Goal: Task Accomplishment & Management: Manage account settings

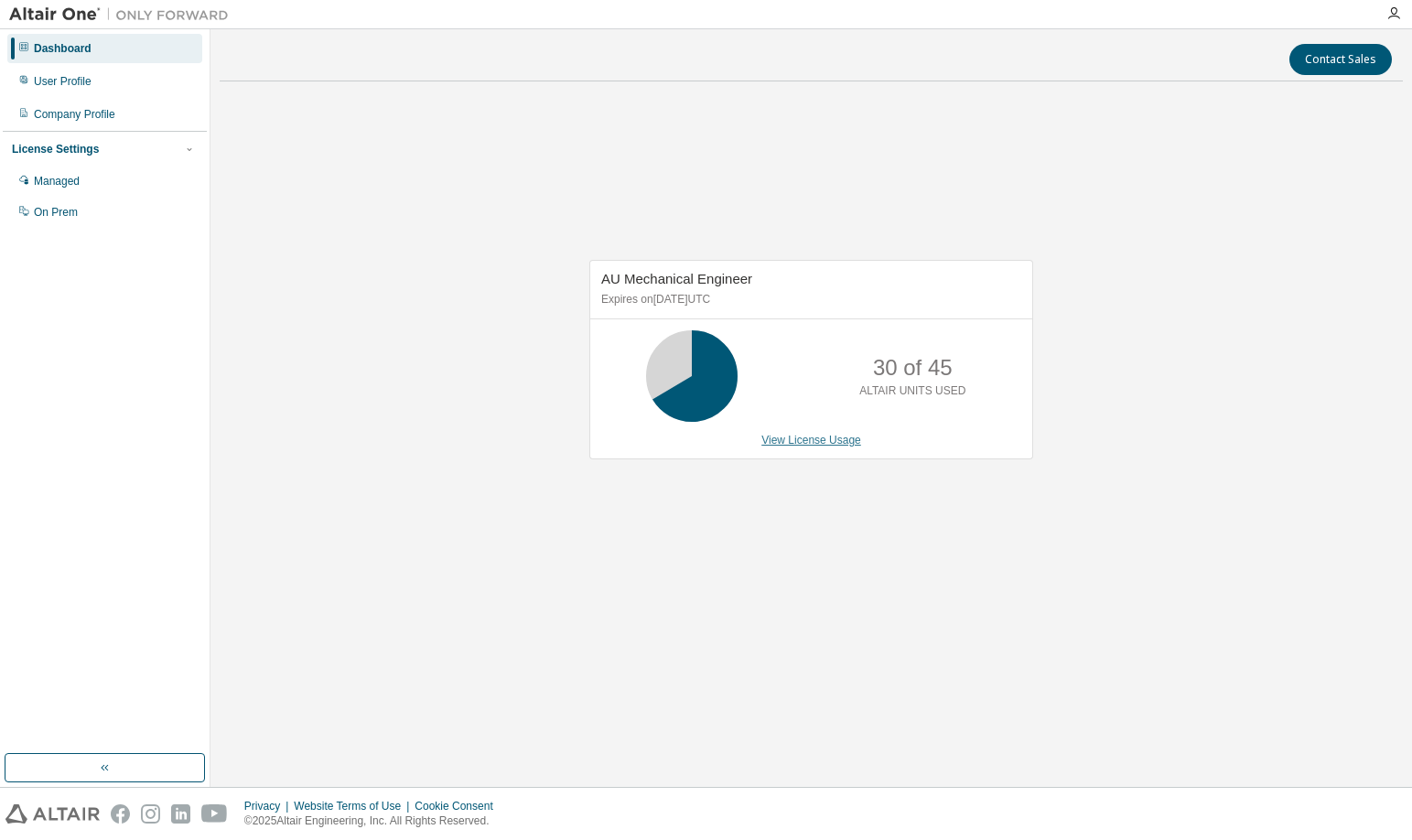
click at [789, 444] on link "View License Usage" at bounding box center [811, 440] width 100 height 13
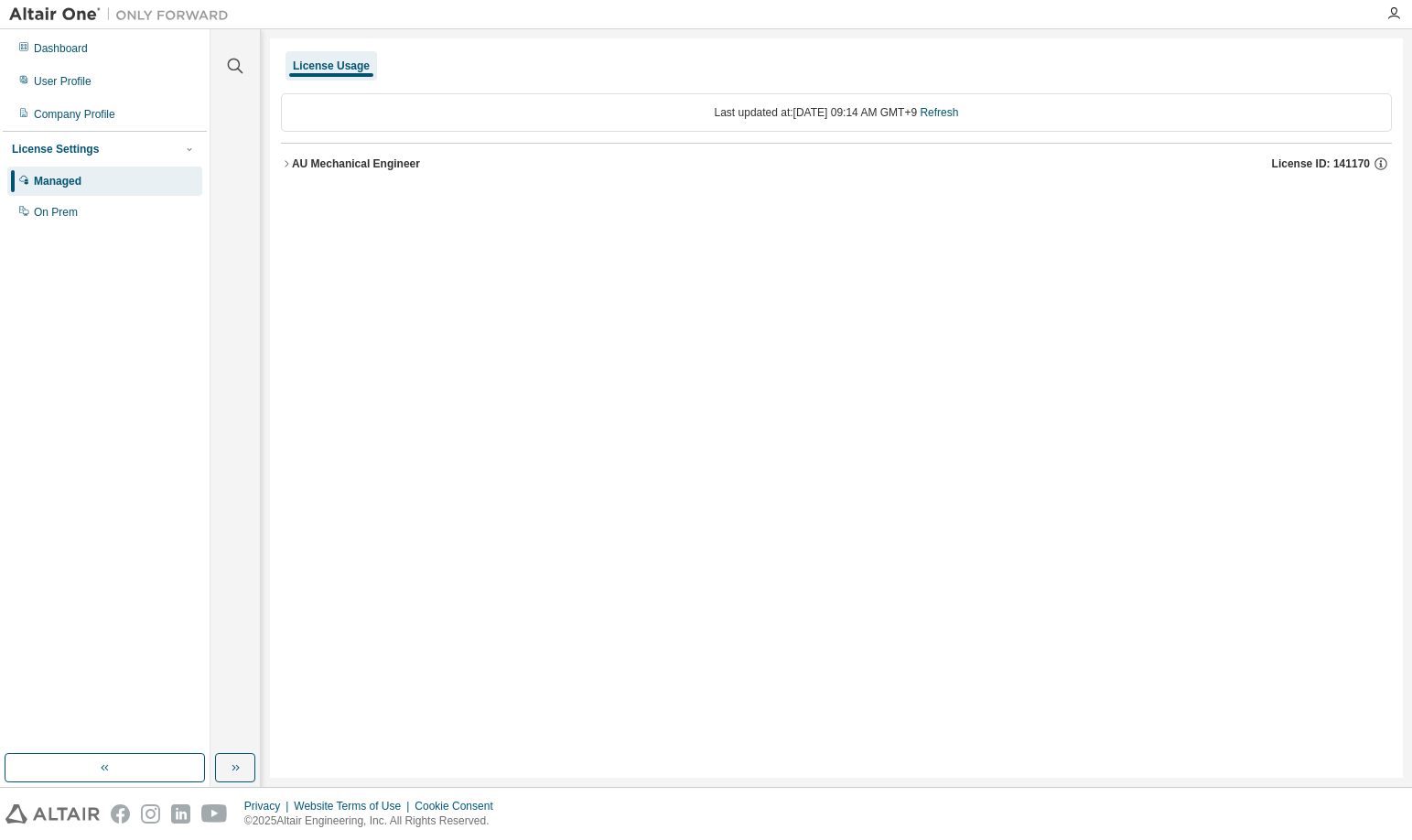
click at [384, 164] on div "AU Mechanical Engineer" at bounding box center [356, 164] width 128 height 15
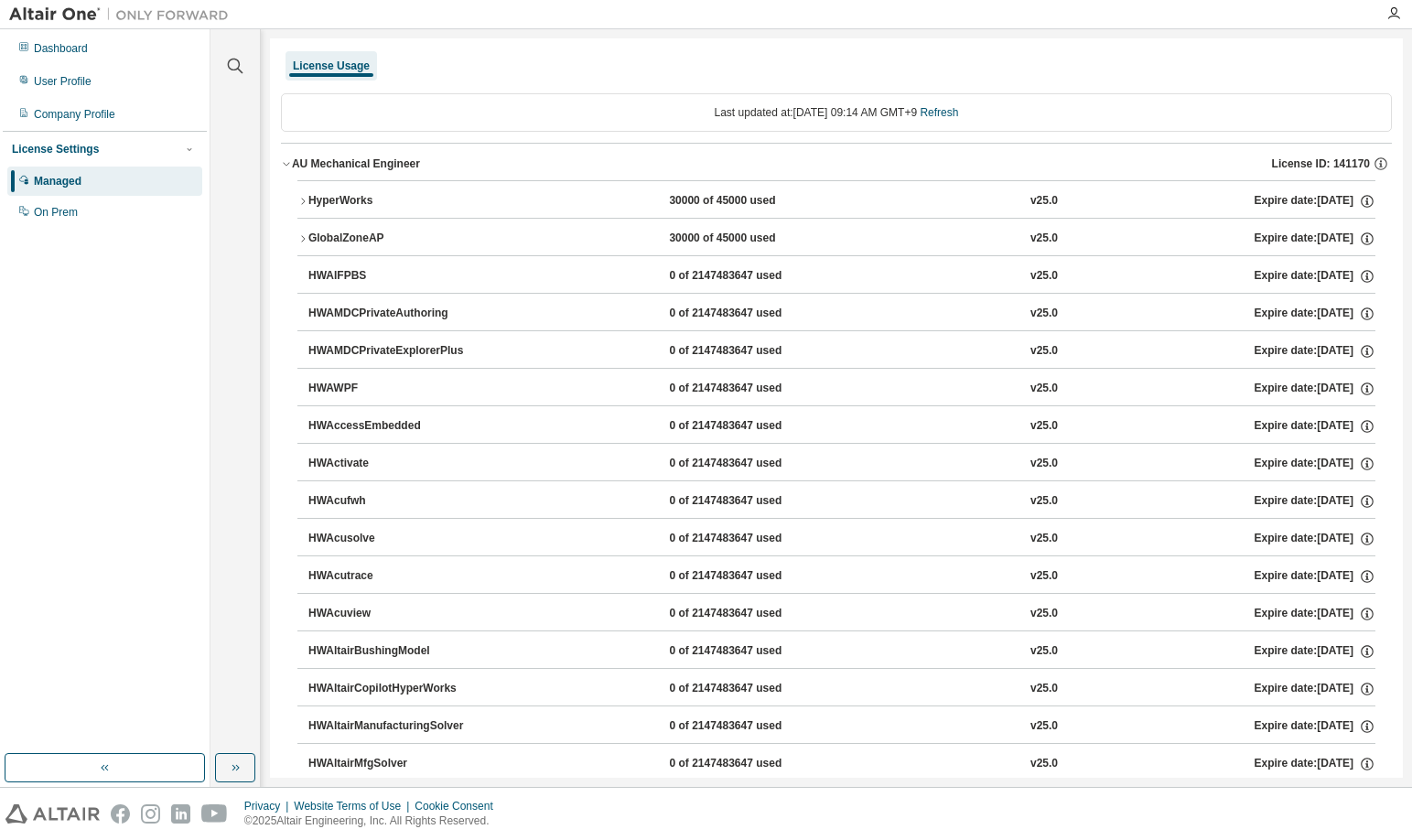
click at [364, 196] on div "HyperWorks" at bounding box center [391, 201] width 164 height 17
